Goal: Check status: Check status

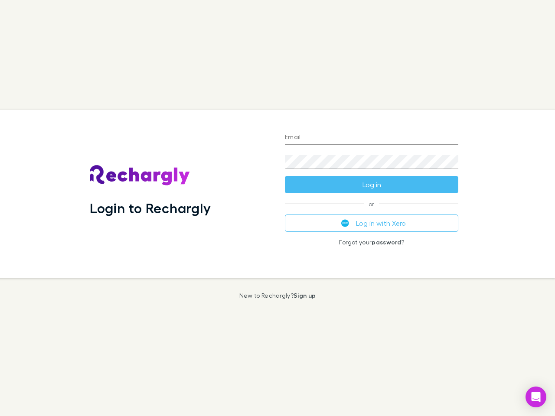
click at [277, 208] on div "Login to Rechargly" at bounding box center [180, 194] width 195 height 168
click at [371, 138] on input "Email" at bounding box center [371, 138] width 173 height 14
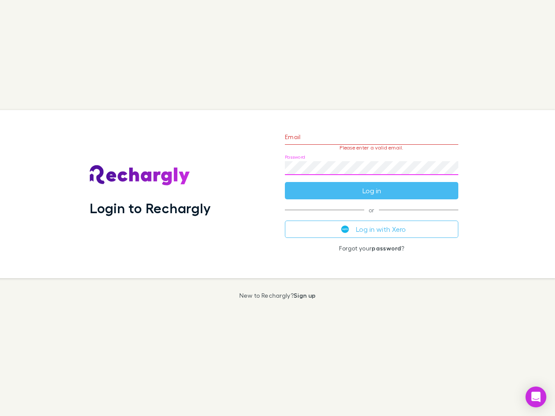
click at [371, 185] on form "Email Please enter a valid email. Password Log in" at bounding box center [371, 161] width 173 height 75
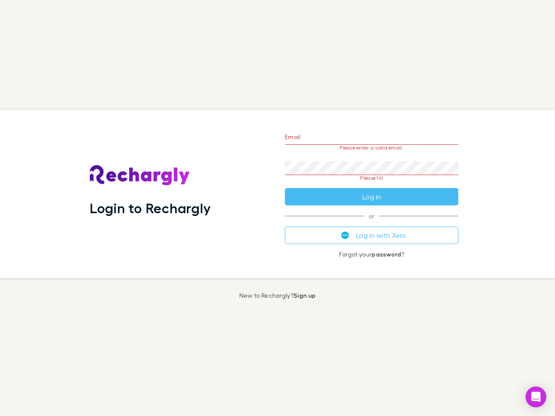
click at [371, 223] on div "Email Please enter a valid email. Password Please fill Log in or Log in with Xe…" at bounding box center [371, 194] width 187 height 168
click at [536, 397] on icon "Open Intercom Messenger" at bounding box center [535, 397] width 9 height 10
